Goal: Task Accomplishment & Management: Use online tool/utility

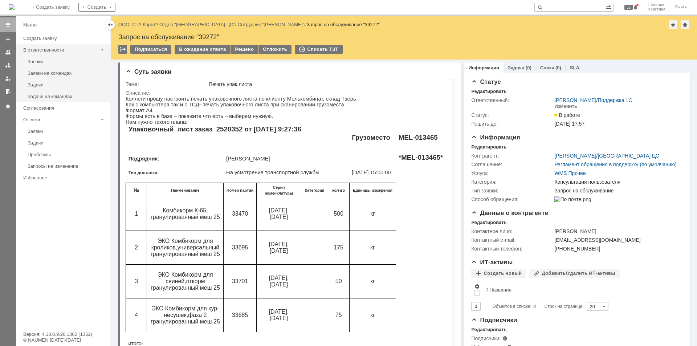
click at [46, 50] on div "В ответственности" at bounding box center [60, 49] width 75 height 5
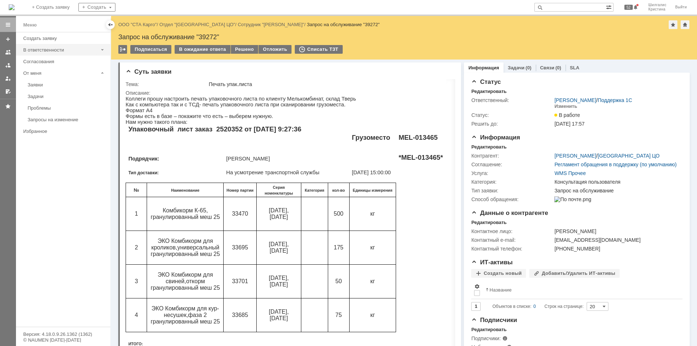
click at [40, 48] on div "В ответственности" at bounding box center [60, 49] width 75 height 5
click at [57, 72] on div "Заявки на командах" at bounding box center [67, 72] width 78 height 5
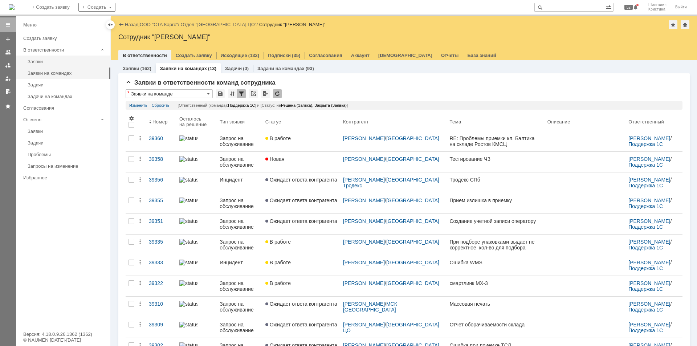
click at [40, 57] on link "Заявки" at bounding box center [67, 61] width 84 height 11
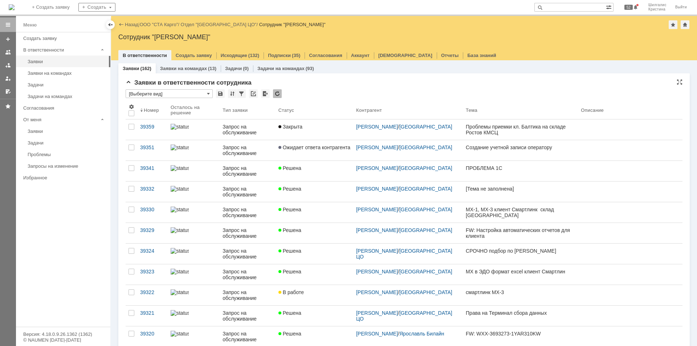
click at [167, 93] on input "[Выберите вид]" at bounding box center [169, 93] width 87 height 9
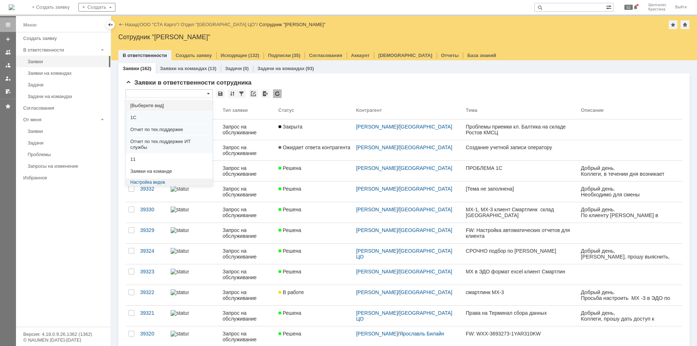
click at [148, 106] on span "[Выберите вид]" at bounding box center [169, 106] width 78 height 6
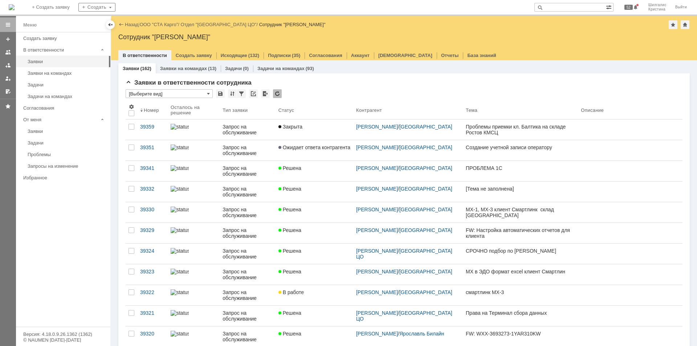
type input "[Выберите вид]"
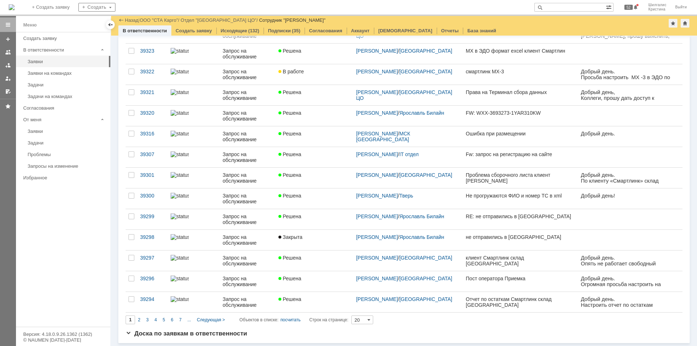
click at [138, 320] on span "2" at bounding box center [139, 319] width 3 height 5
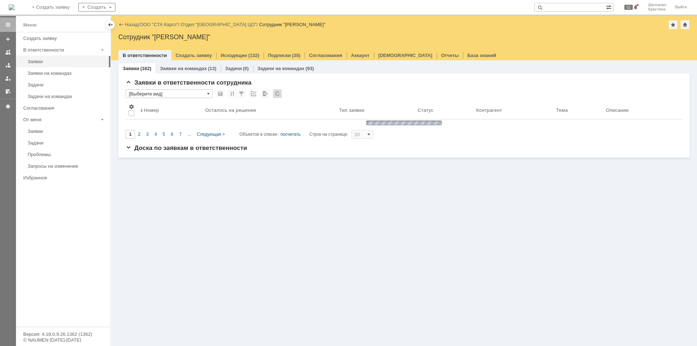
type input "2"
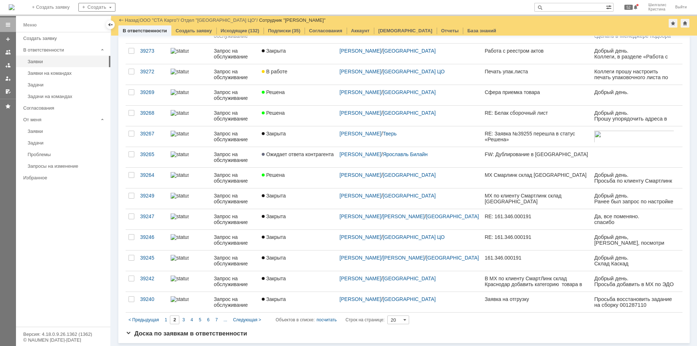
click at [181, 320] on div "3" at bounding box center [183, 320] width 8 height 9
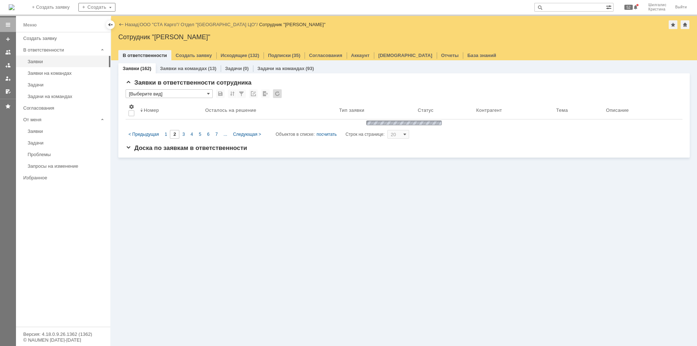
type input "3"
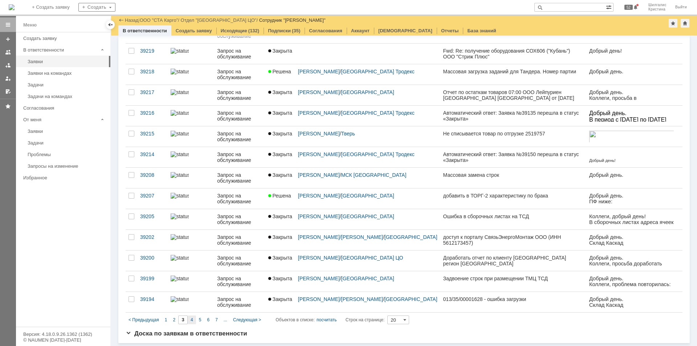
click at [189, 318] on div "4" at bounding box center [192, 320] width 8 height 9
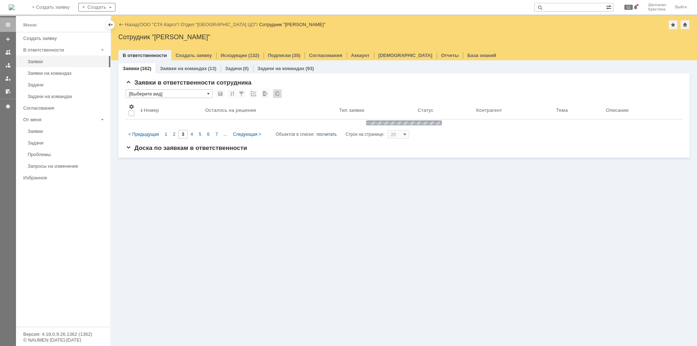
type input "4"
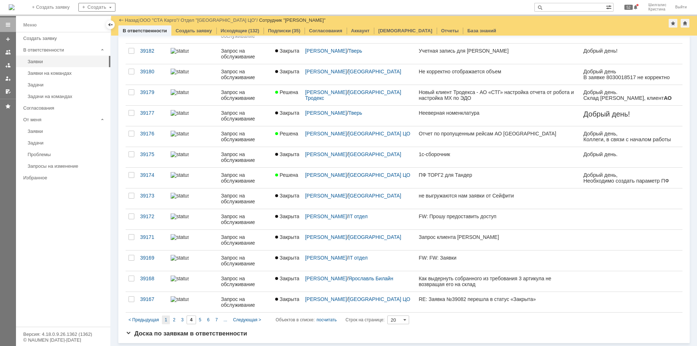
click at [166, 319] on span "1" at bounding box center [166, 319] width 3 height 5
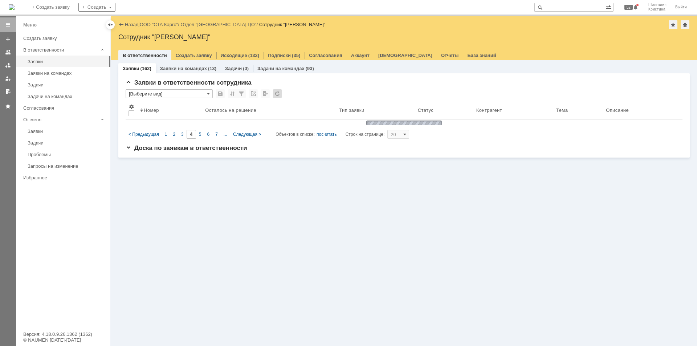
type input "1"
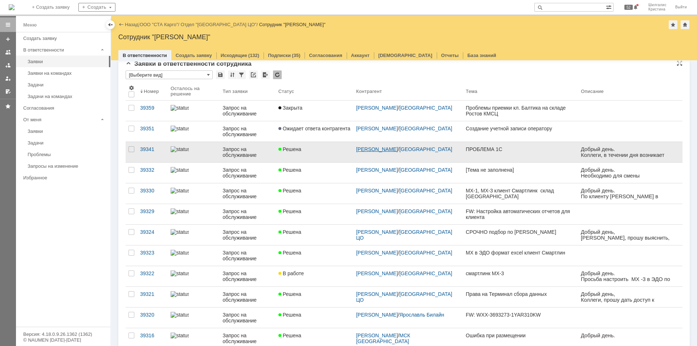
click at [398, 150] on link "Половинкина Елизавета Валерьевна" at bounding box center [377, 149] width 42 height 6
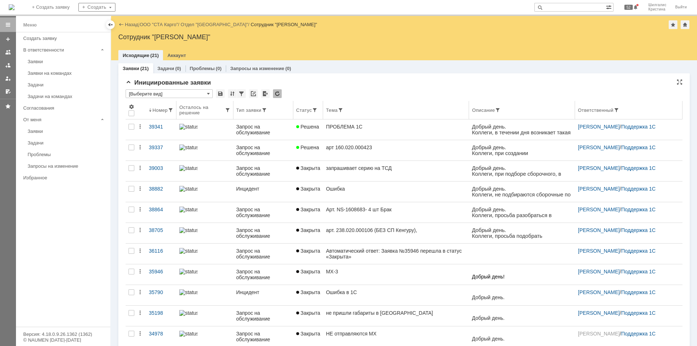
click at [155, 110] on div "Номер" at bounding box center [160, 110] width 15 height 5
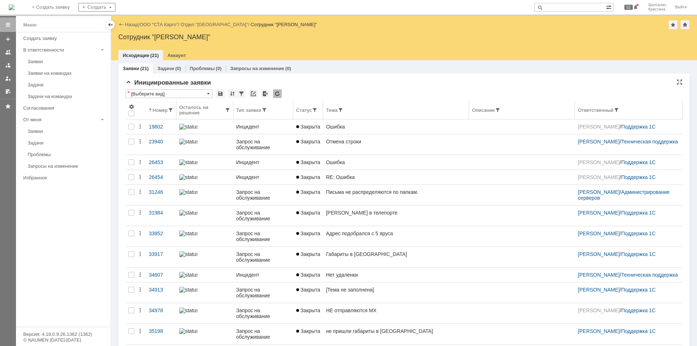
click at [155, 112] on div "Номер" at bounding box center [160, 110] width 15 height 5
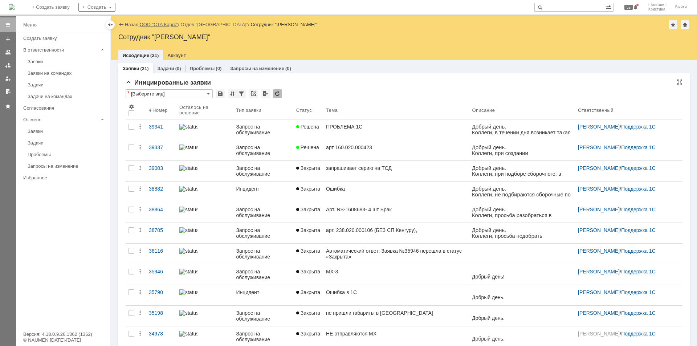
click at [157, 25] on link "ООО "СТА Карго"" at bounding box center [159, 24] width 39 height 5
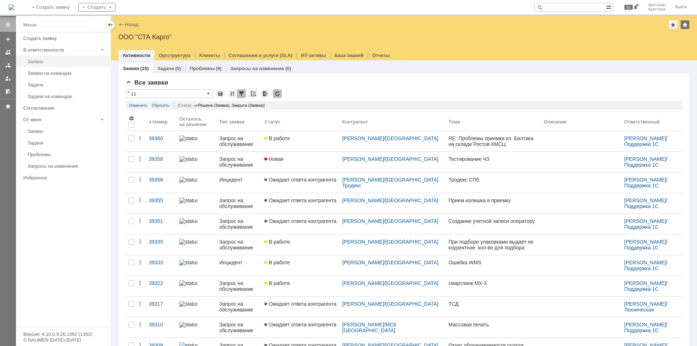
click at [43, 62] on div "Заявки" at bounding box center [67, 61] width 78 height 5
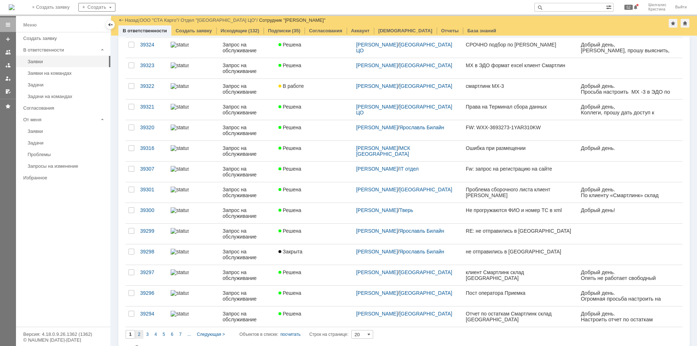
click at [140, 335] on span "2" at bounding box center [139, 334] width 3 height 5
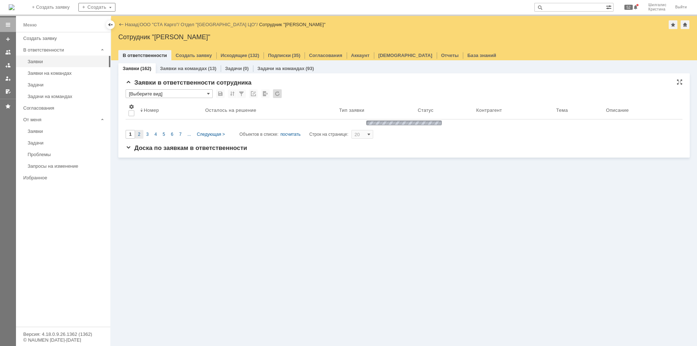
type input "2"
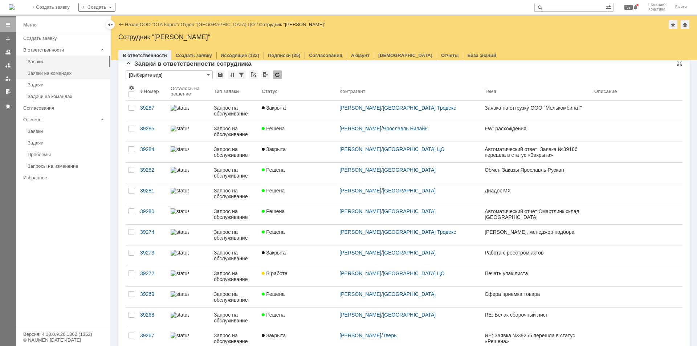
click at [52, 75] on div "Заявки на командах" at bounding box center [67, 72] width 78 height 5
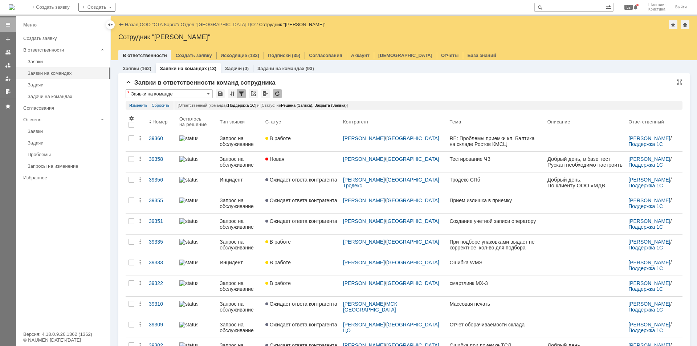
click at [177, 92] on input "Заявки на команде" at bounding box center [169, 93] width 87 height 9
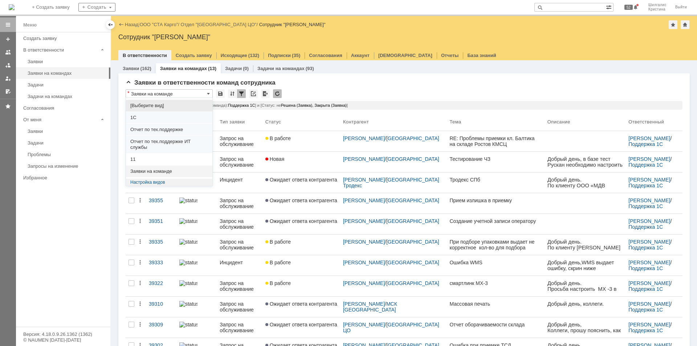
click at [155, 108] on span "[Выберите вид]" at bounding box center [169, 106] width 78 height 6
type input "[Выберите вид]"
type input "20"
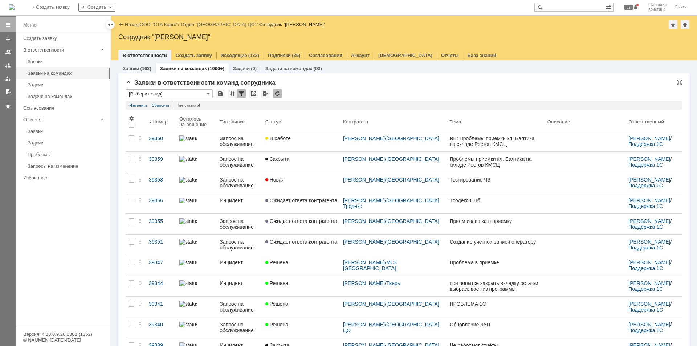
type input "[Выберите вид]"
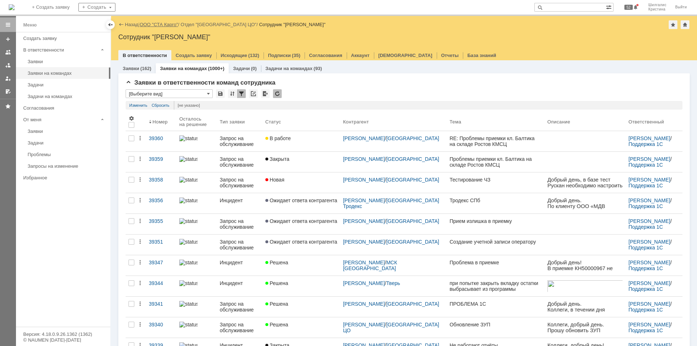
click at [157, 23] on link "ООО "СТА Карго"" at bounding box center [159, 24] width 39 height 5
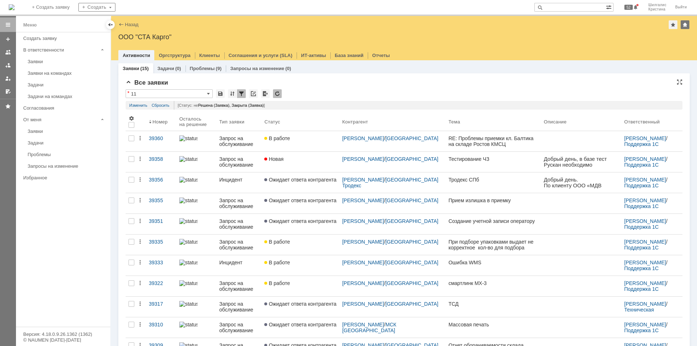
click at [198, 95] on input "11" at bounding box center [169, 93] width 87 height 9
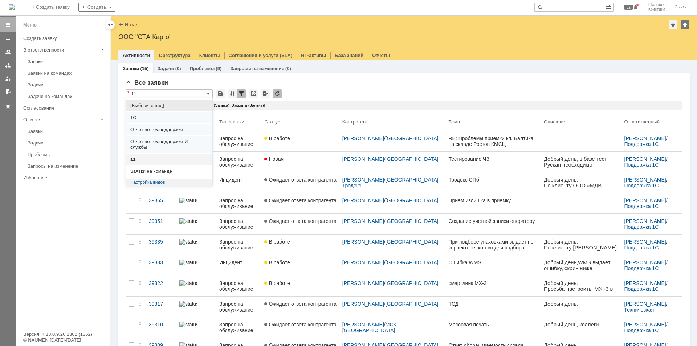
click at [162, 104] on span "[Выберите вид]" at bounding box center [169, 106] width 78 height 6
type input "[Выберите вид]"
type input "20"
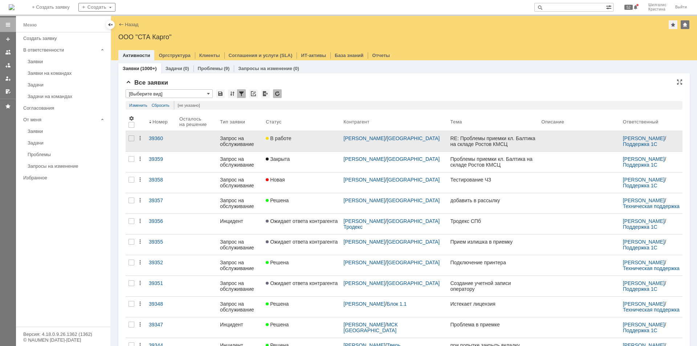
type input "[Выберите вид]"
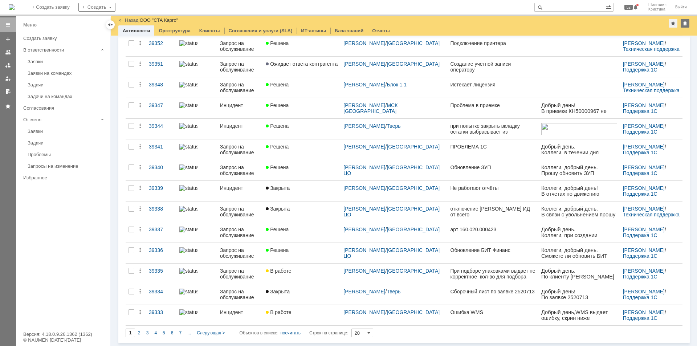
click at [158, 331] on div "4" at bounding box center [155, 333] width 8 height 9
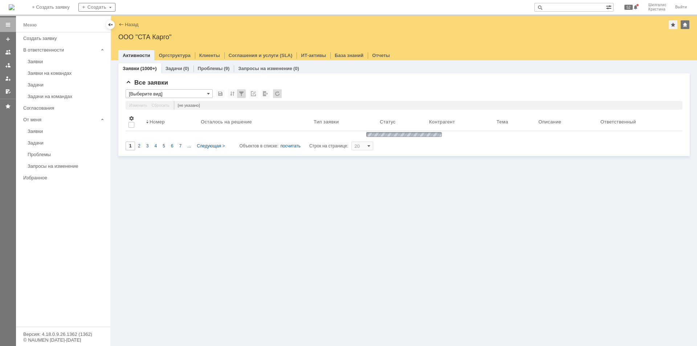
type input "4"
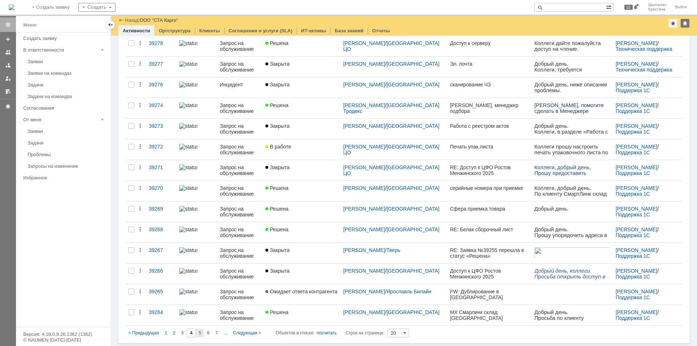
click at [198, 334] on div "5" at bounding box center [200, 333] width 8 height 9
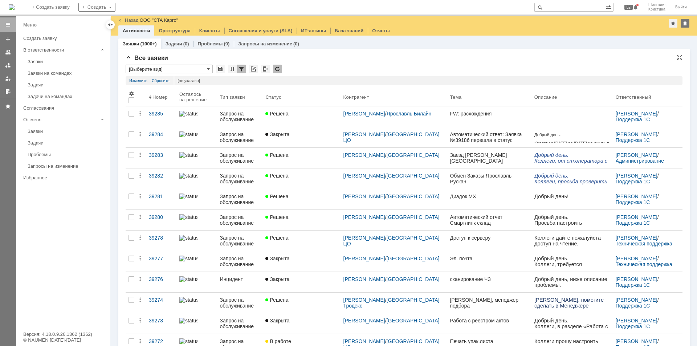
type input "5"
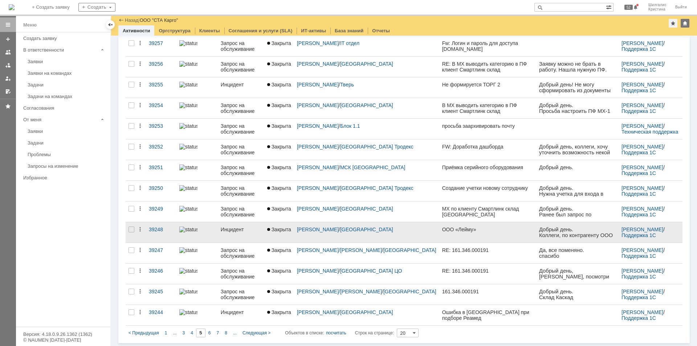
scroll to position [195, 0]
drag, startPoint x: 327, startPoint y: 130, endPoint x: 291, endPoint y: 229, distance: 105.3
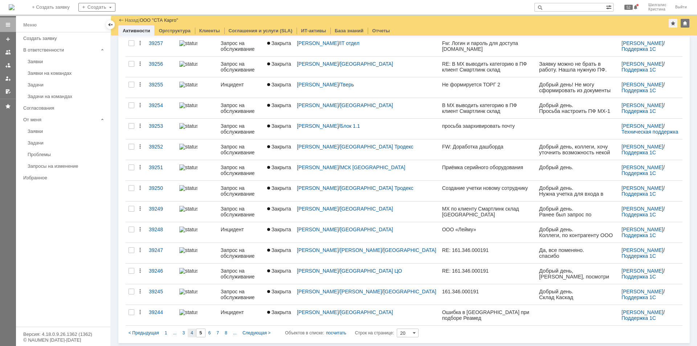
click at [189, 332] on div "4" at bounding box center [192, 333] width 8 height 9
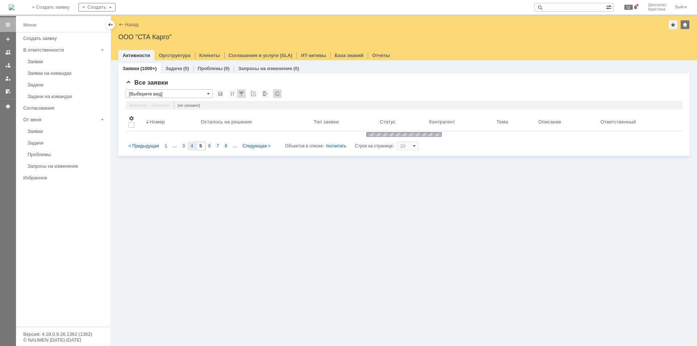
type input "4"
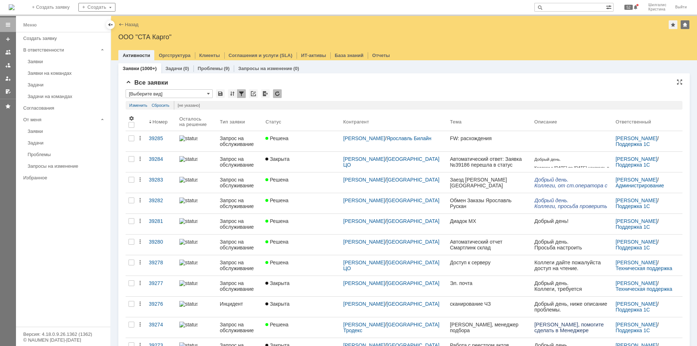
click at [160, 94] on input "[Выберите вид]" at bounding box center [169, 93] width 87 height 9
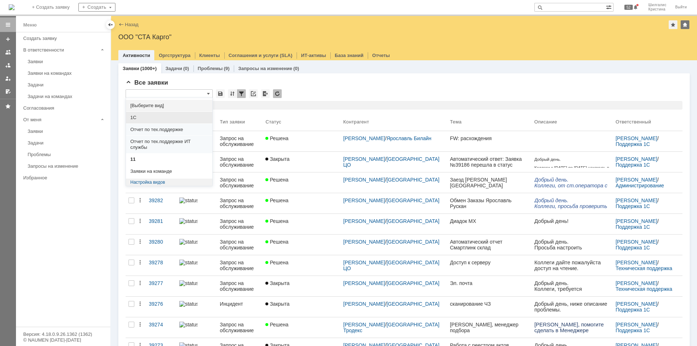
click at [147, 118] on span "1С" at bounding box center [169, 118] width 78 height 6
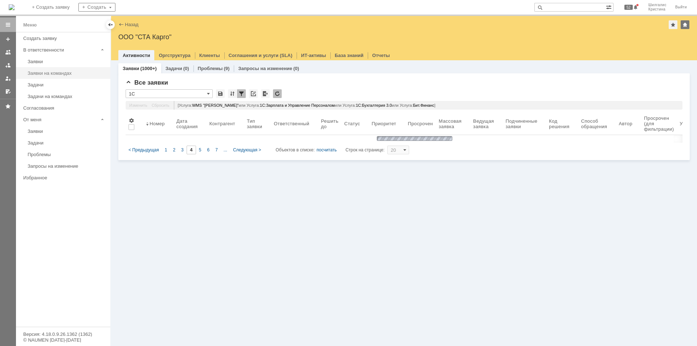
type input "1С"
type input "1"
click at [60, 72] on div "Заявки на командах" at bounding box center [67, 72] width 78 height 5
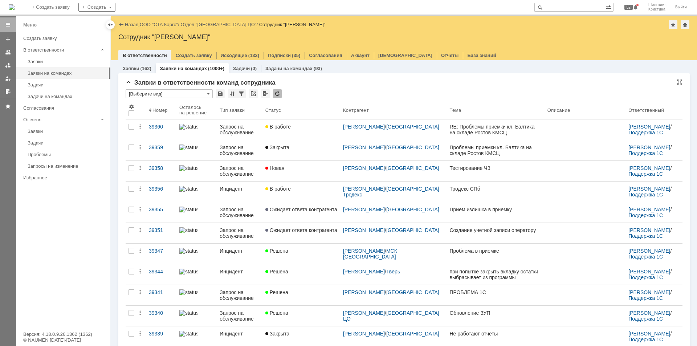
click at [150, 92] on input "[Выберите вид]" at bounding box center [169, 93] width 87 height 9
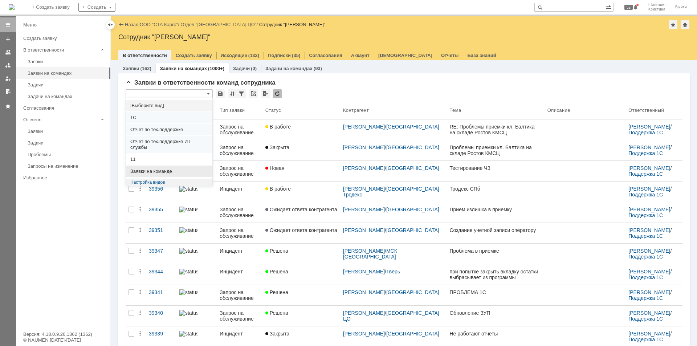
click at [149, 168] on div "Заявки на команде" at bounding box center [169, 172] width 86 height 12
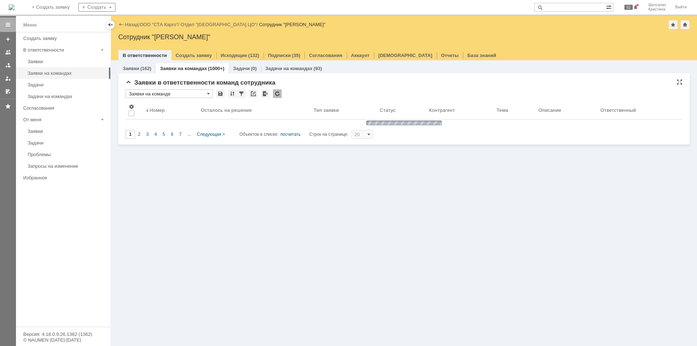
type input "Заявки на команде"
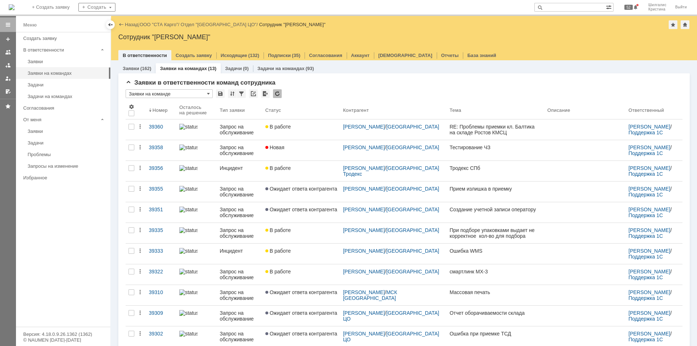
click at [157, 24] on link "ООО "СТА Карго"" at bounding box center [159, 24] width 39 height 5
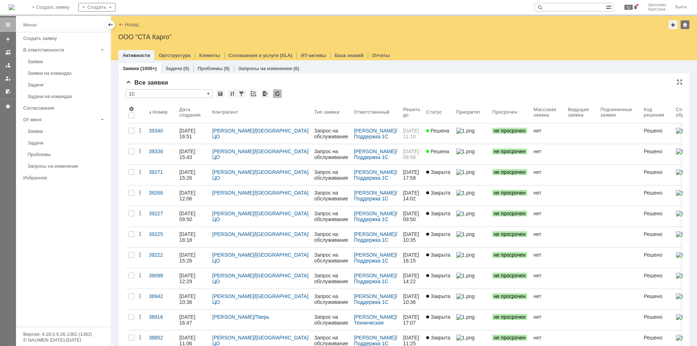
click at [149, 93] on input "1С" at bounding box center [169, 93] width 87 height 9
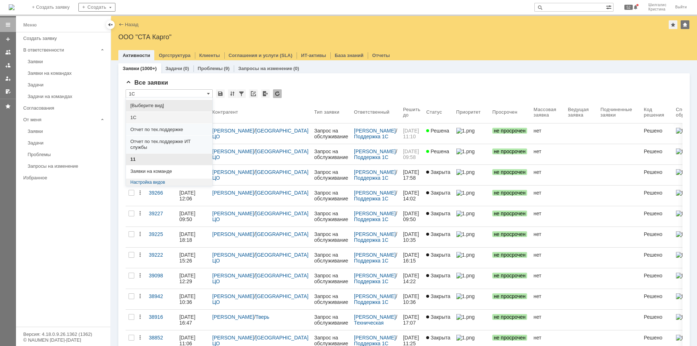
click at [150, 159] on span "11" at bounding box center [169, 160] width 78 height 6
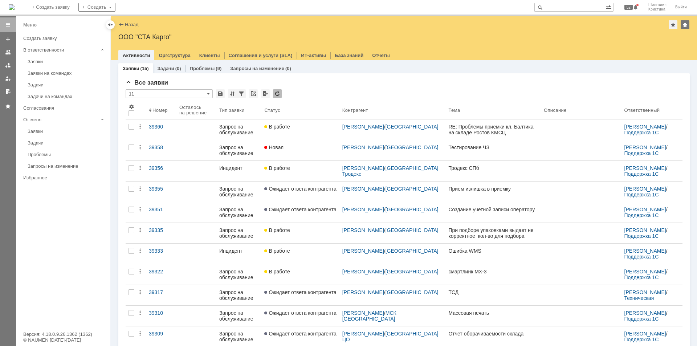
type input "11"
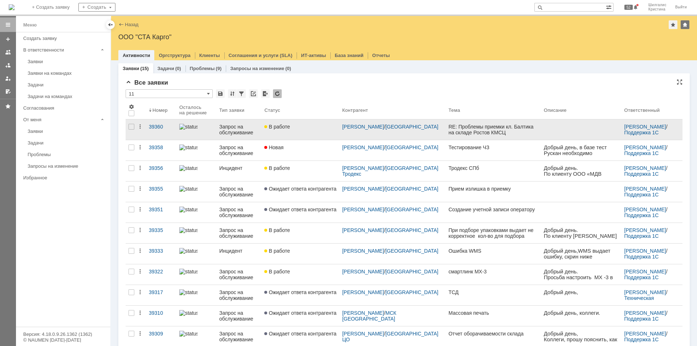
click at [362, 123] on div "Гончарова Светлана Юрьевна / Ростов-на-Дону" at bounding box center [393, 129] width 106 height 20
click at [360, 125] on link "Гончарова Светлана Юрьевна" at bounding box center [364, 127] width 42 height 6
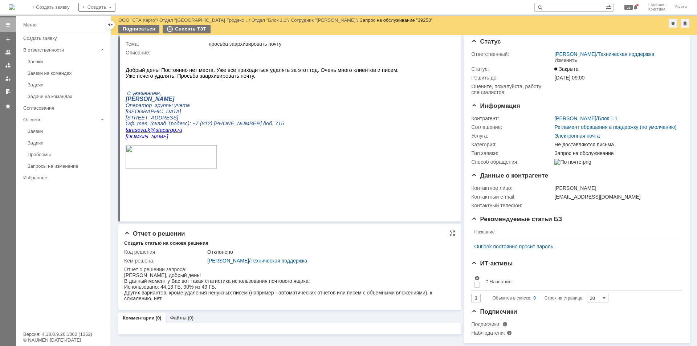
scroll to position [26, 0]
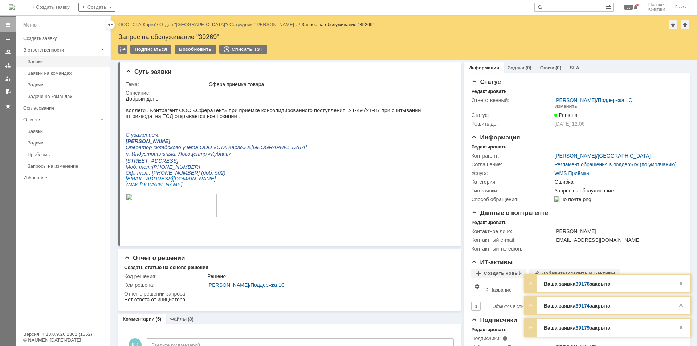
click at [46, 62] on div "Заявки" at bounding box center [67, 61] width 78 height 5
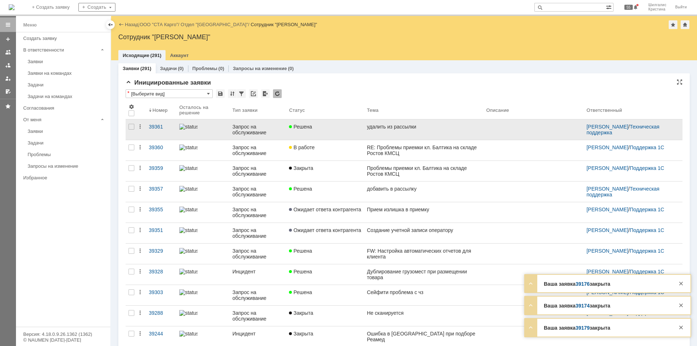
click at [317, 127] on div "Решена" at bounding box center [325, 127] width 72 height 6
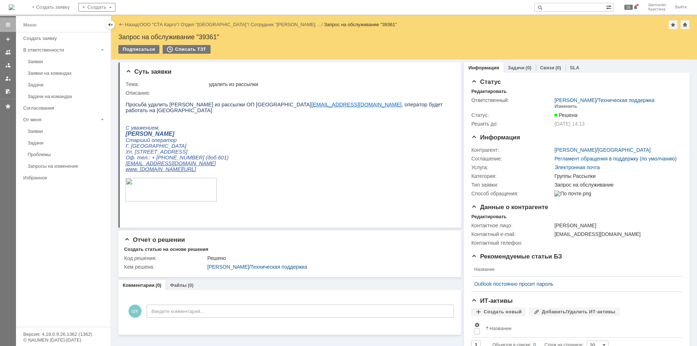
click at [208, 37] on div "Запрос на обслуживание "39361"" at bounding box center [404, 36] width 572 height 7
copy div "39361"
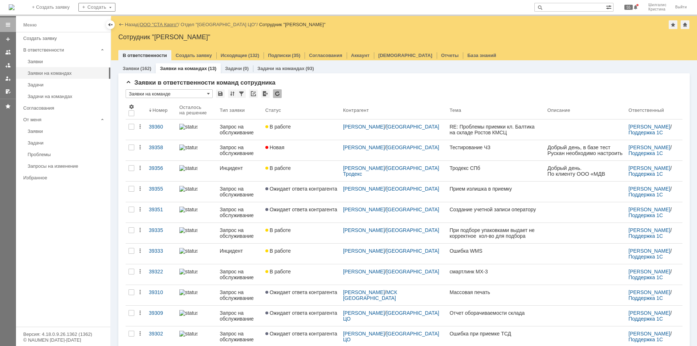
click at [162, 22] on link "ООО "СТА Карго"" at bounding box center [159, 24] width 39 height 5
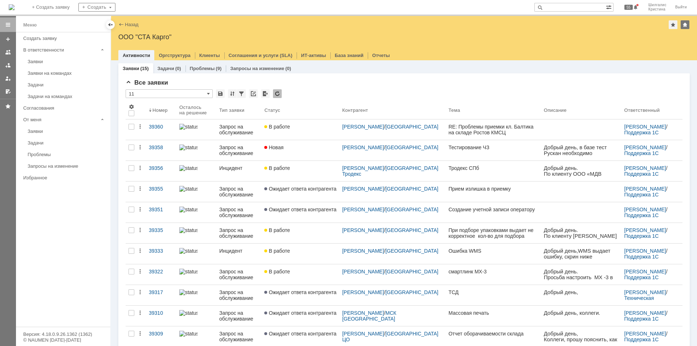
click at [566, 6] on input "text" at bounding box center [571, 7] width 72 height 9
type input "39153"
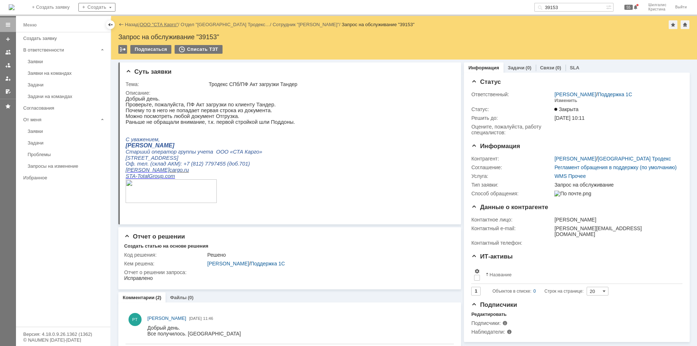
click at [165, 25] on link "ООО "СТА Карго"" at bounding box center [159, 24] width 39 height 5
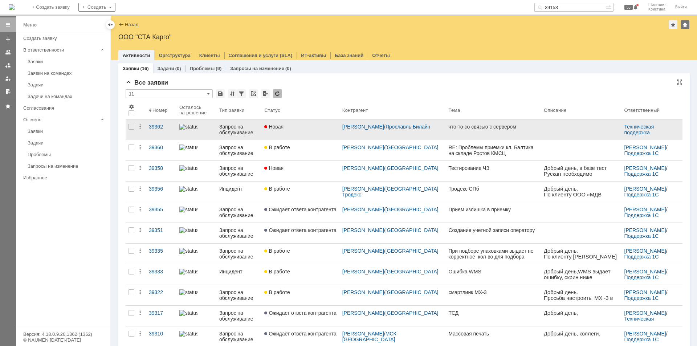
click at [317, 125] on div "Новая" at bounding box center [300, 127] width 72 height 6
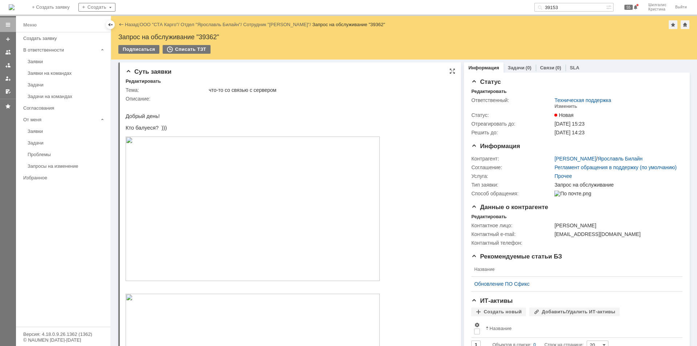
click at [296, 244] on img at bounding box center [253, 209] width 254 height 145
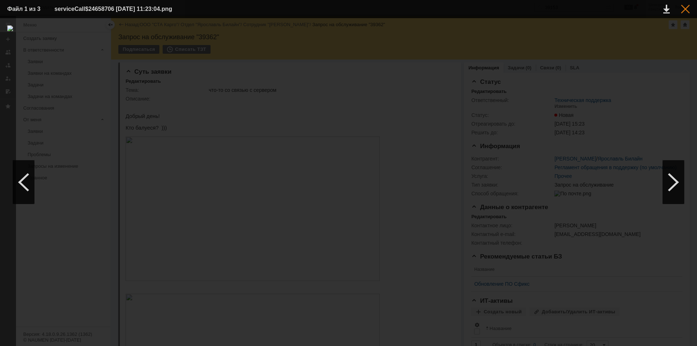
click at [685, 11] on div at bounding box center [685, 9] width 9 height 9
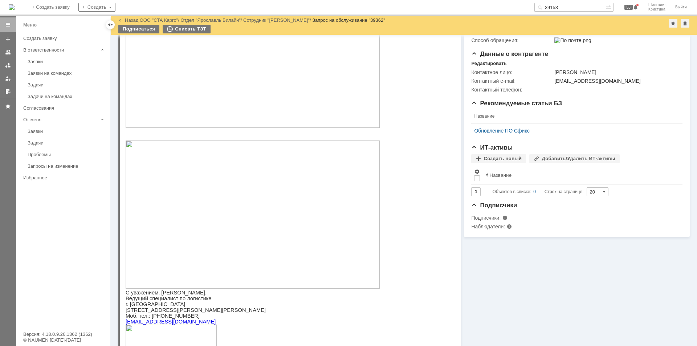
scroll to position [218, 0]
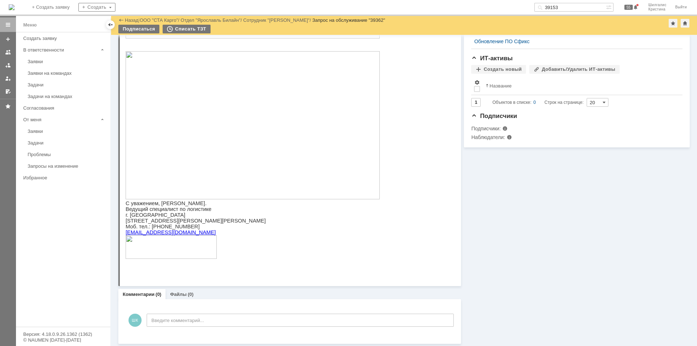
click at [164, 136] on img at bounding box center [253, 125] width 254 height 148
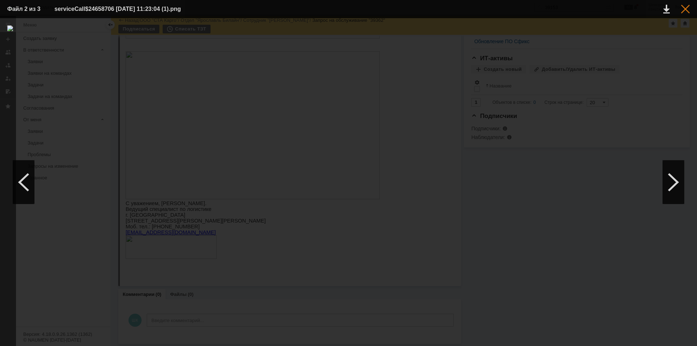
click at [688, 10] on div at bounding box center [685, 9] width 9 height 9
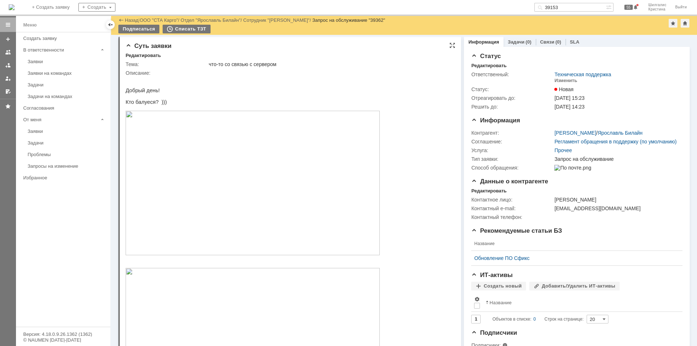
scroll to position [0, 0]
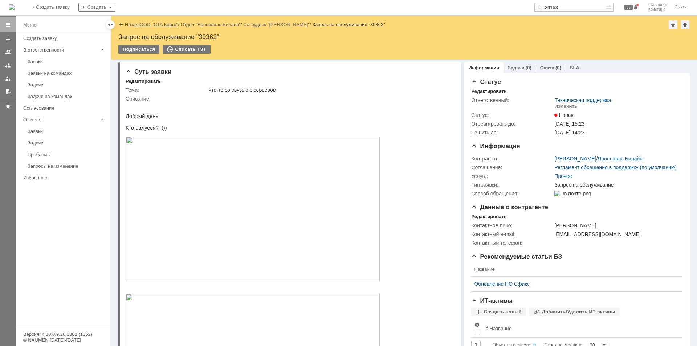
click at [164, 22] on link "ООО "СТА Карго"" at bounding box center [159, 24] width 39 height 5
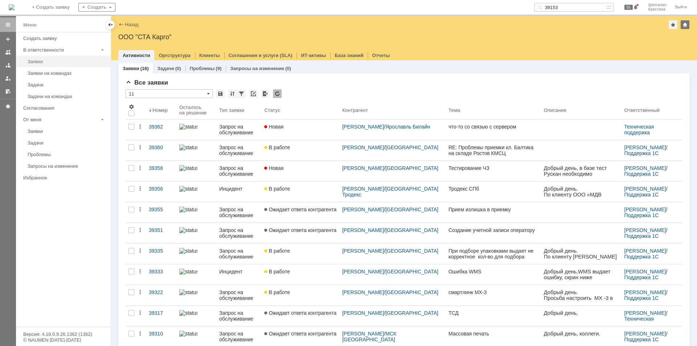
click at [50, 62] on div "Заявки" at bounding box center [67, 61] width 78 height 5
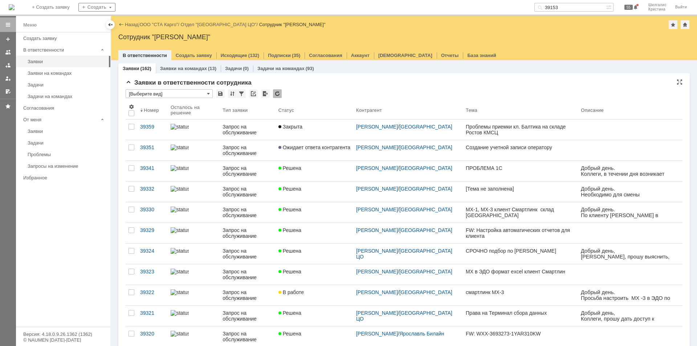
click at [185, 92] on input "[Выберите вид]" at bounding box center [169, 93] width 87 height 9
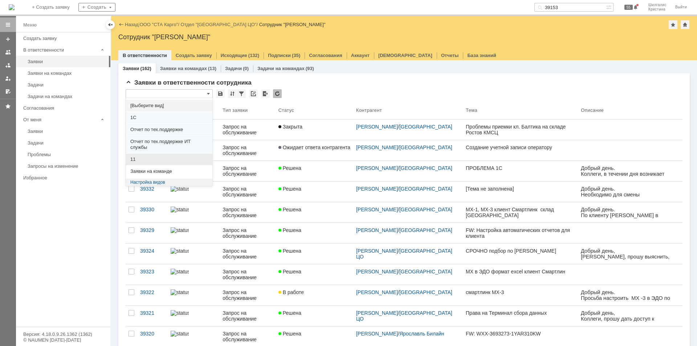
click at [146, 158] on span "11" at bounding box center [169, 160] width 78 height 6
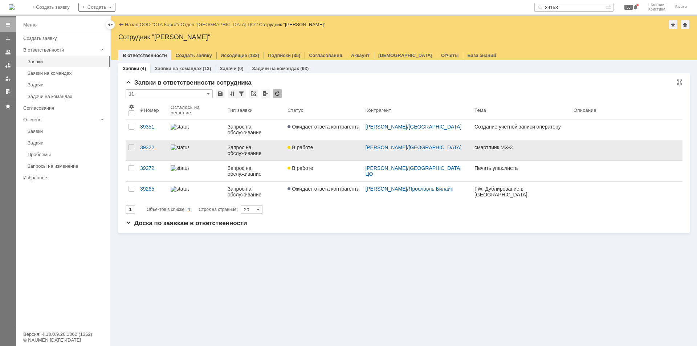
type input "11"
